Goal: Navigation & Orientation: Find specific page/section

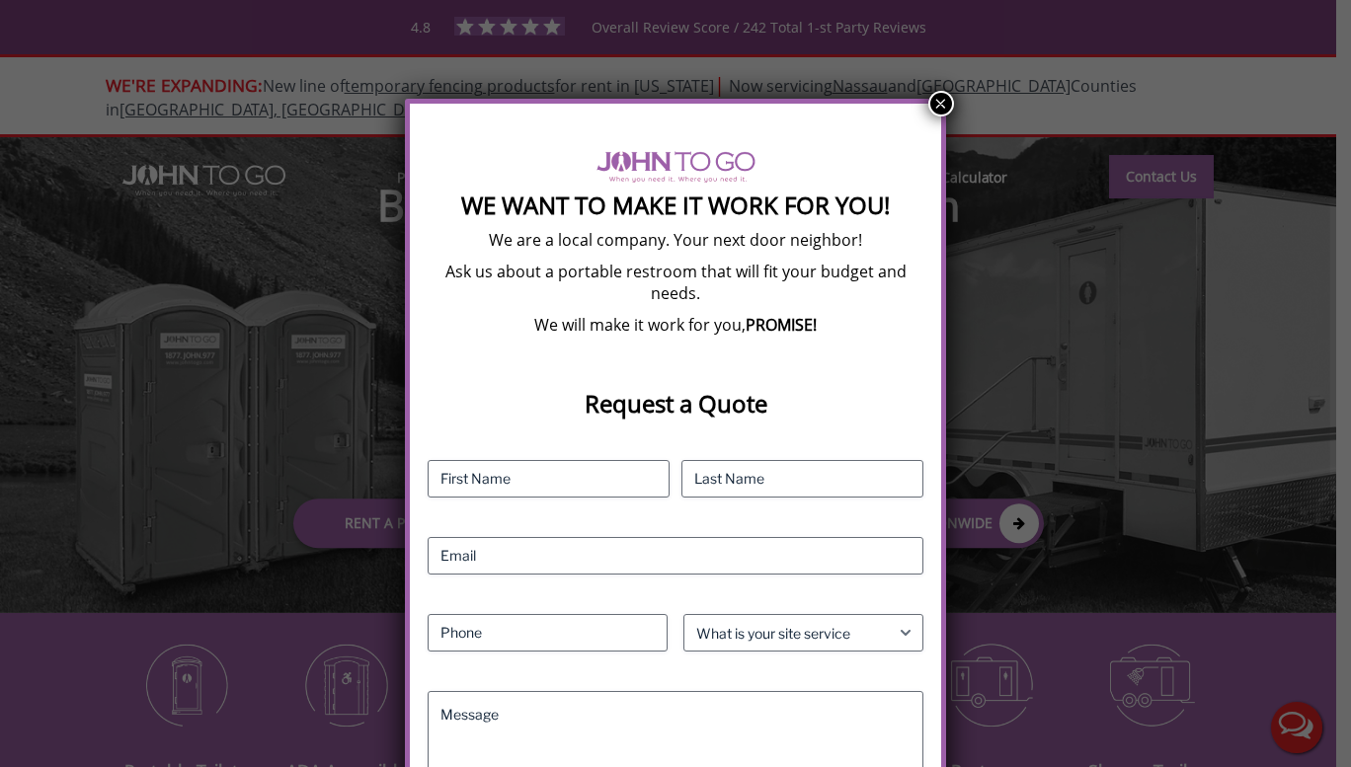
click at [934, 103] on button "×" at bounding box center [941, 104] width 26 height 26
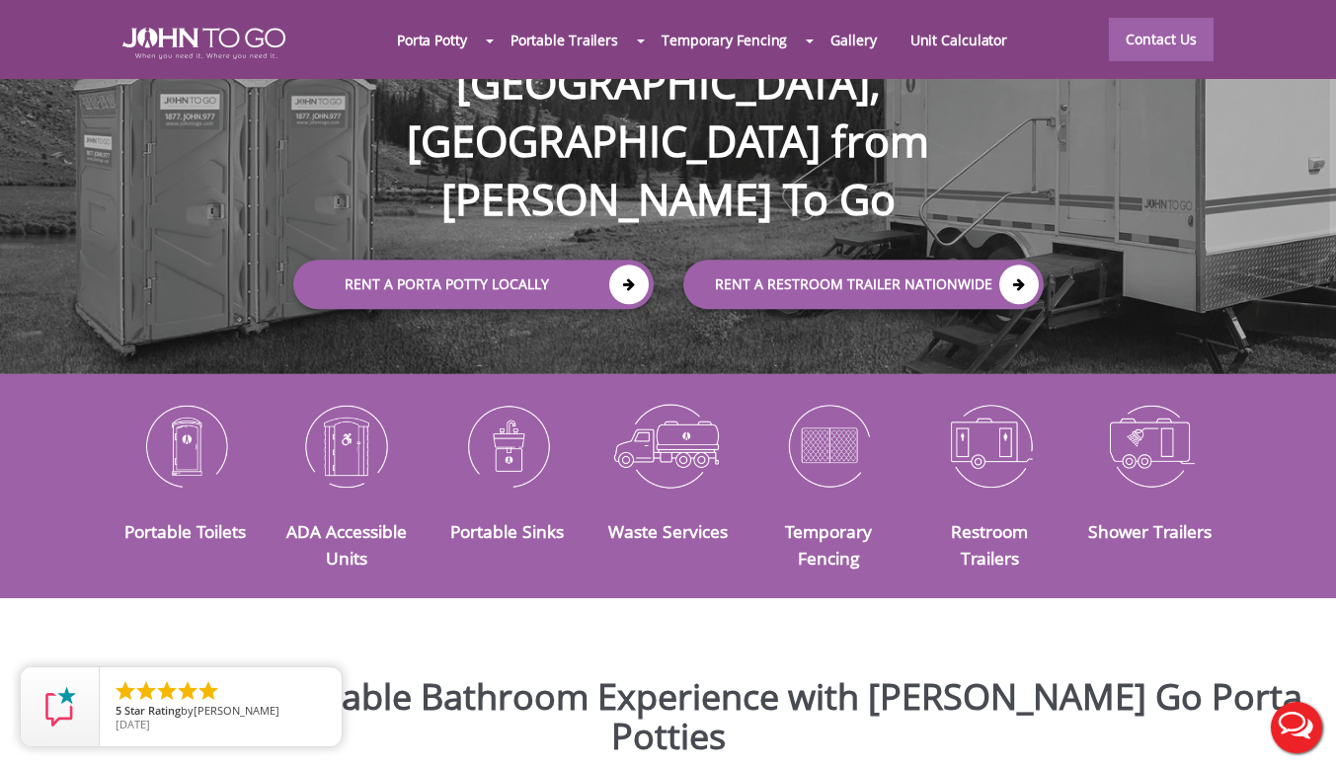
scroll to position [246, 0]
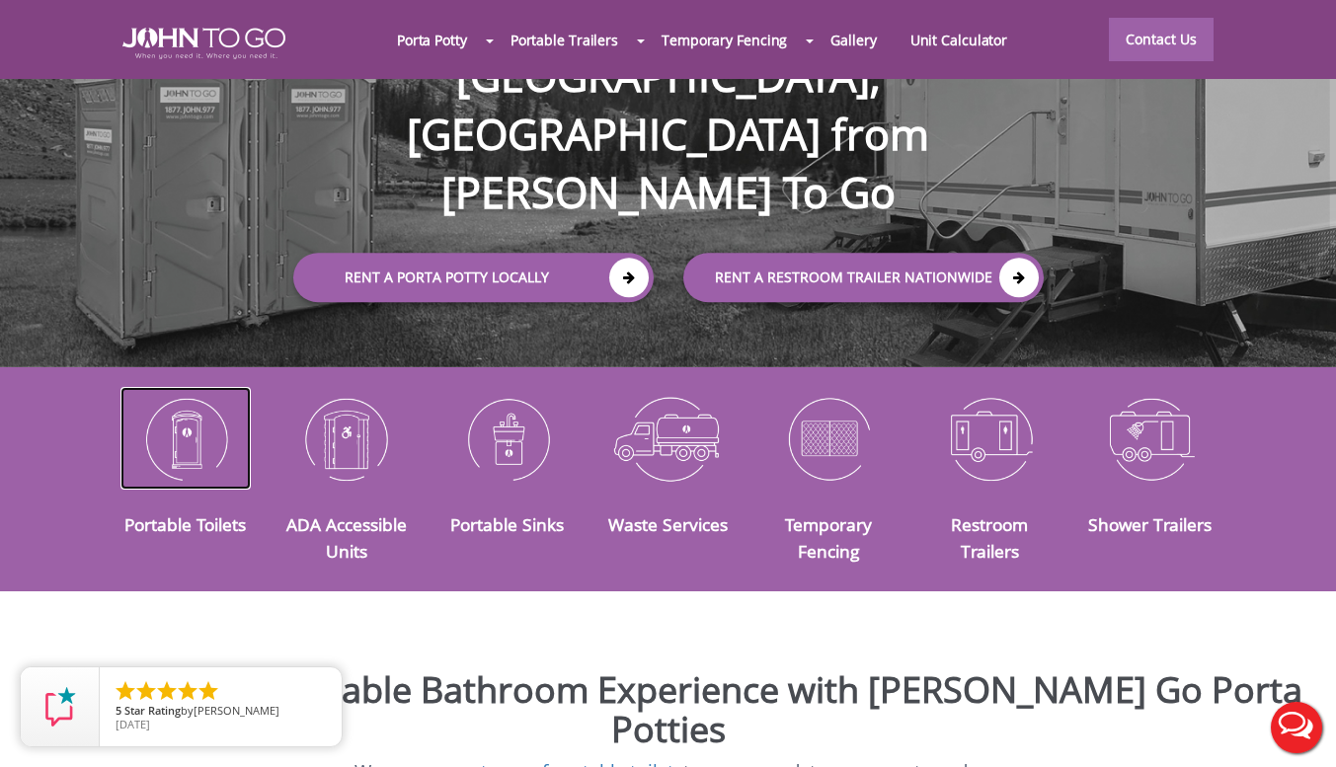
click at [150, 459] on img at bounding box center [185, 438] width 131 height 103
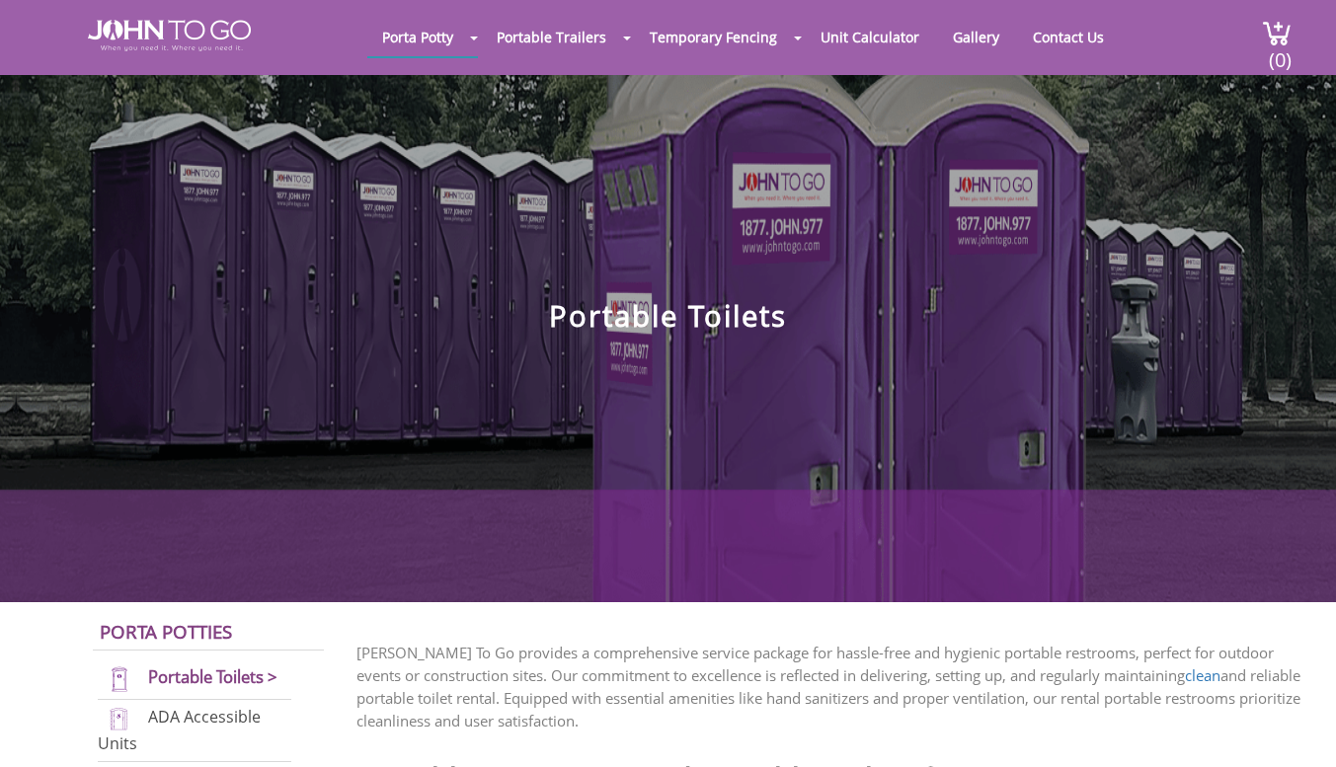
click at [1335, 295] on h1 "Portable Toilets" at bounding box center [668, 213] width 1336 height 237
